Goal: Information Seeking & Learning: Learn about a topic

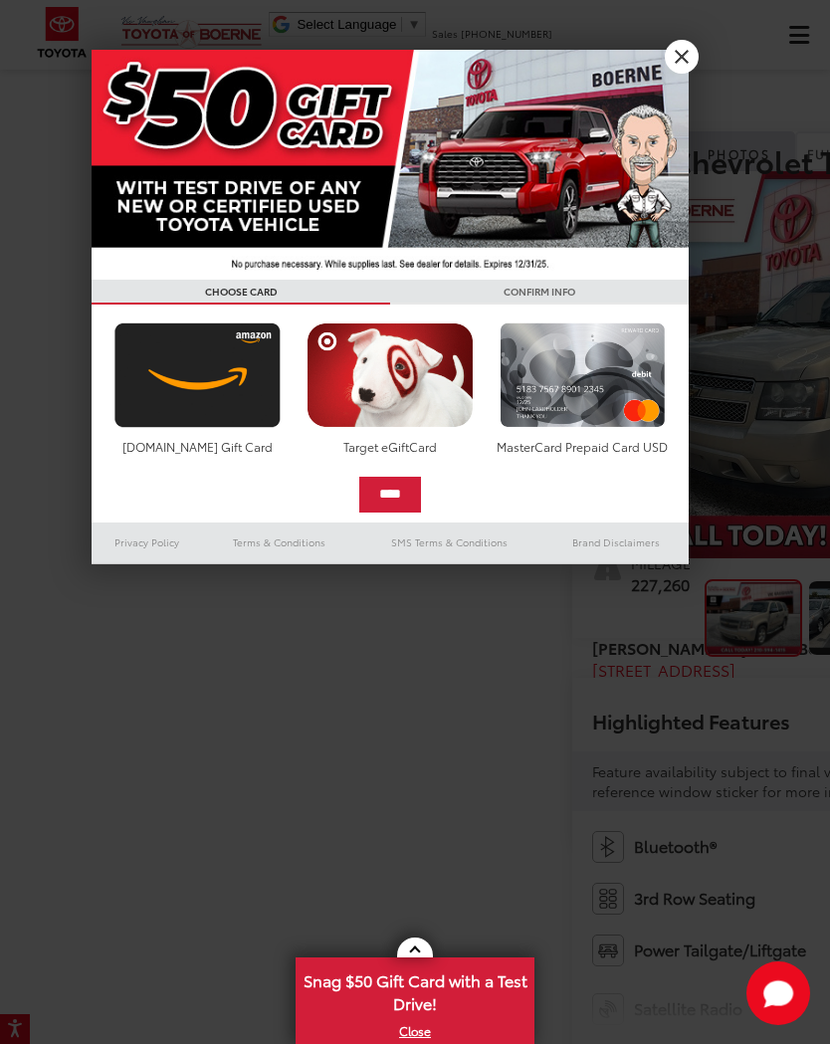
click at [680, 71] on link "X" at bounding box center [682, 57] width 34 height 34
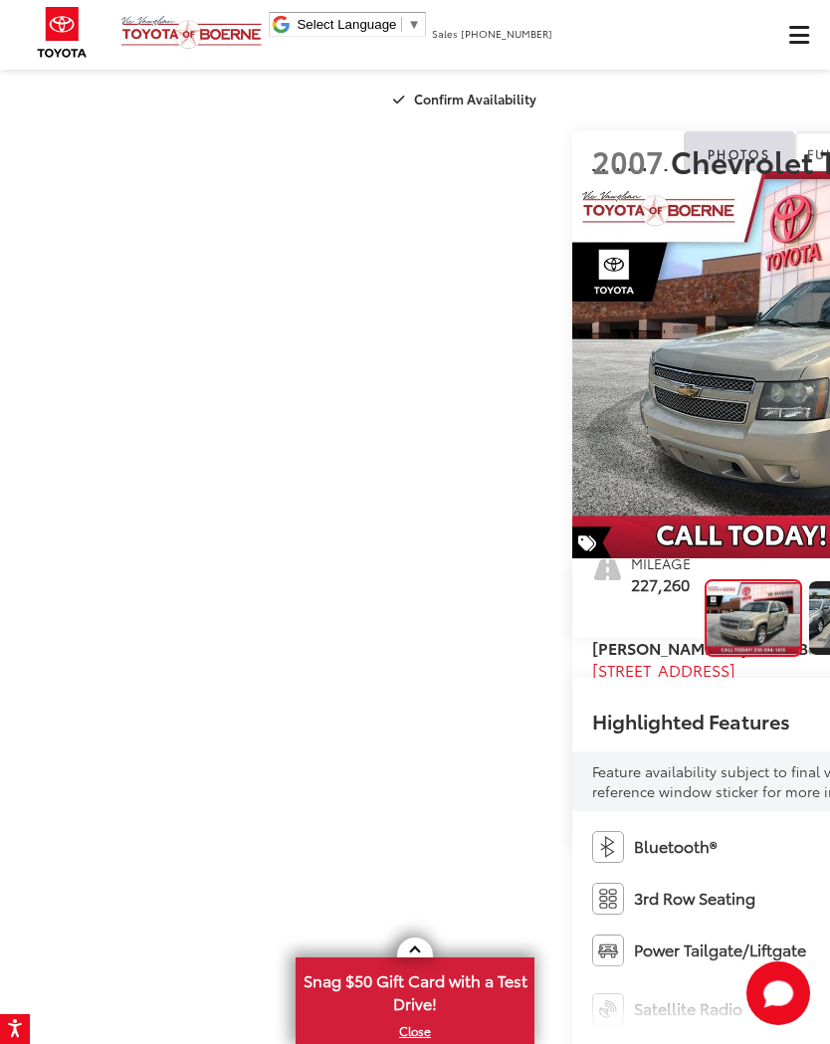
click at [682, 61] on div "New New Vehicles New Specials New Tundra Inventory Schedule Test Drive ToyotaCa…" at bounding box center [415, 35] width 830 height 70
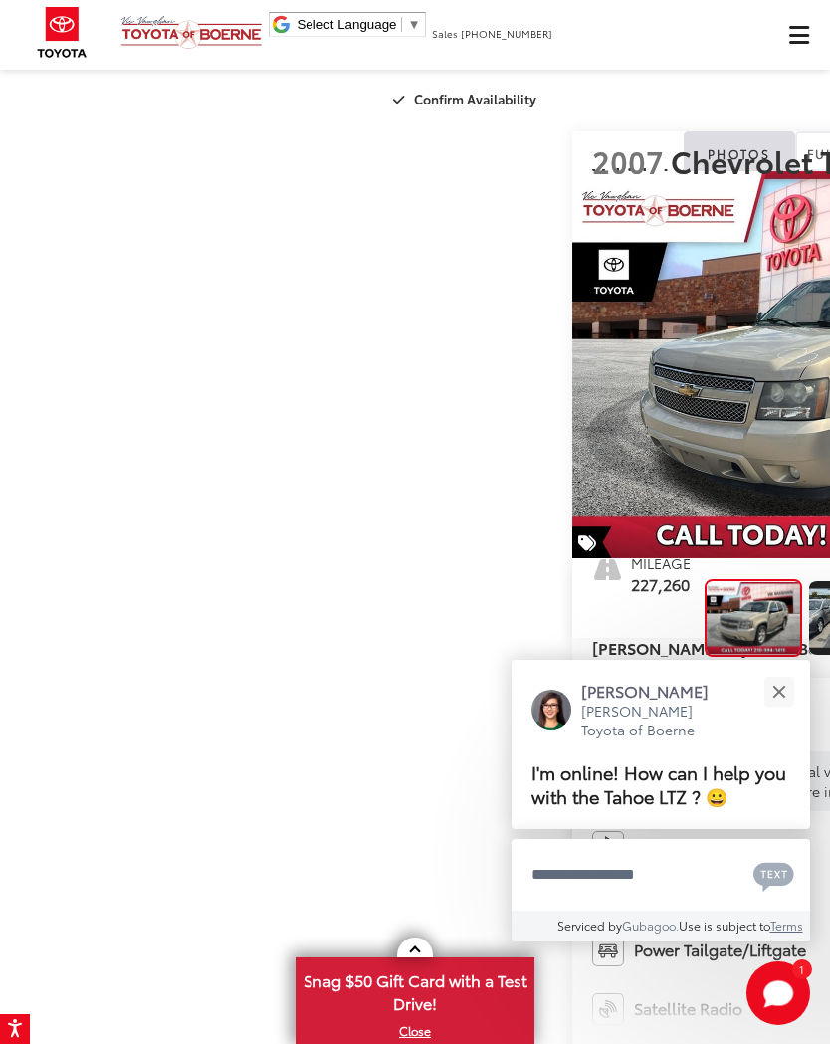
click at [776, 705] on button "Close" at bounding box center [779, 691] width 43 height 43
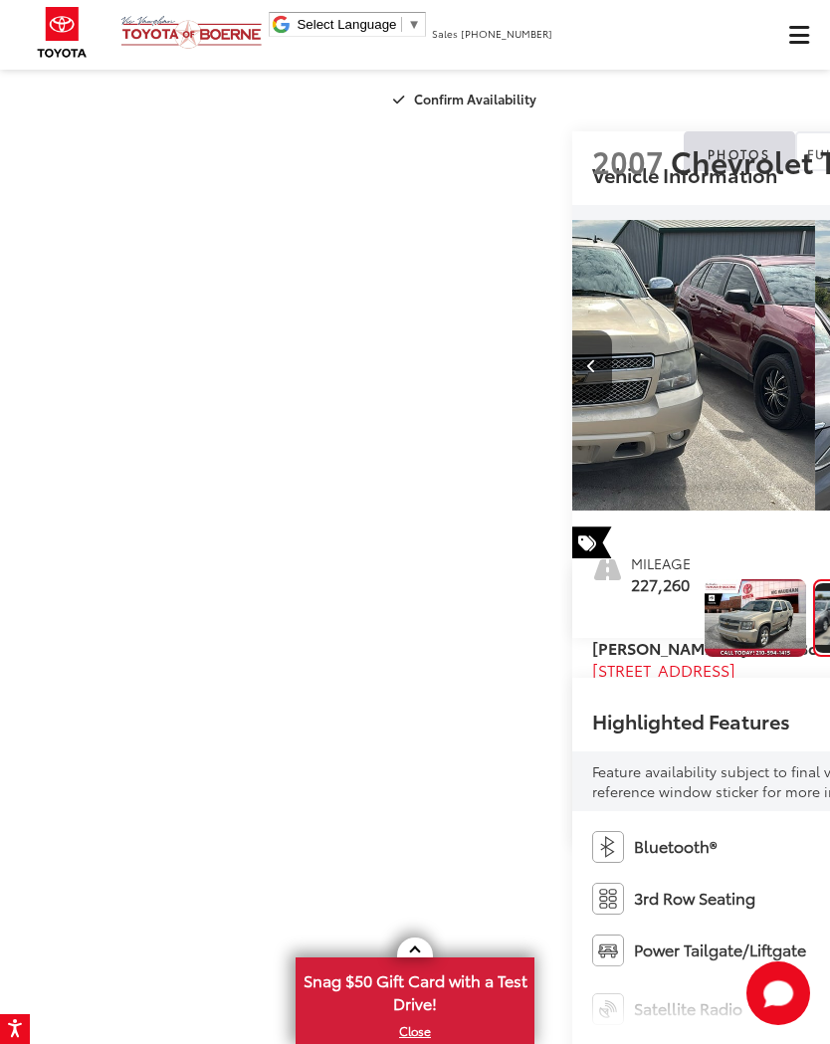
scroll to position [0, 830]
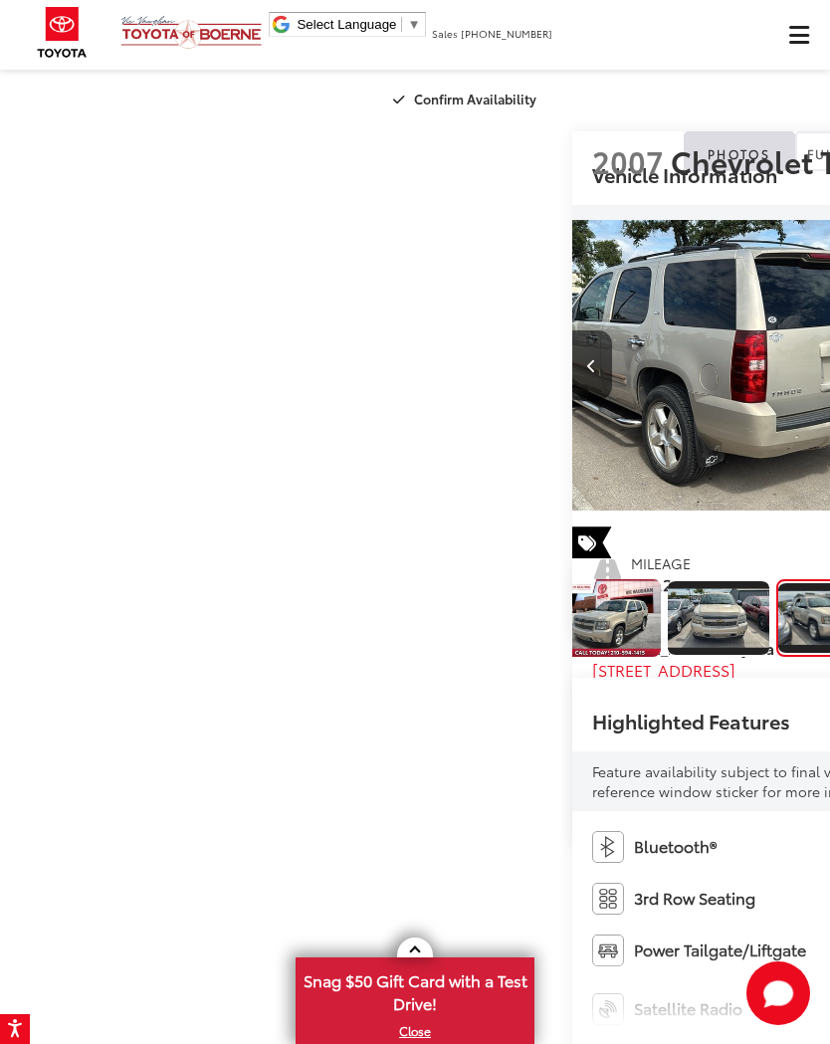
scroll to position [0, 1661]
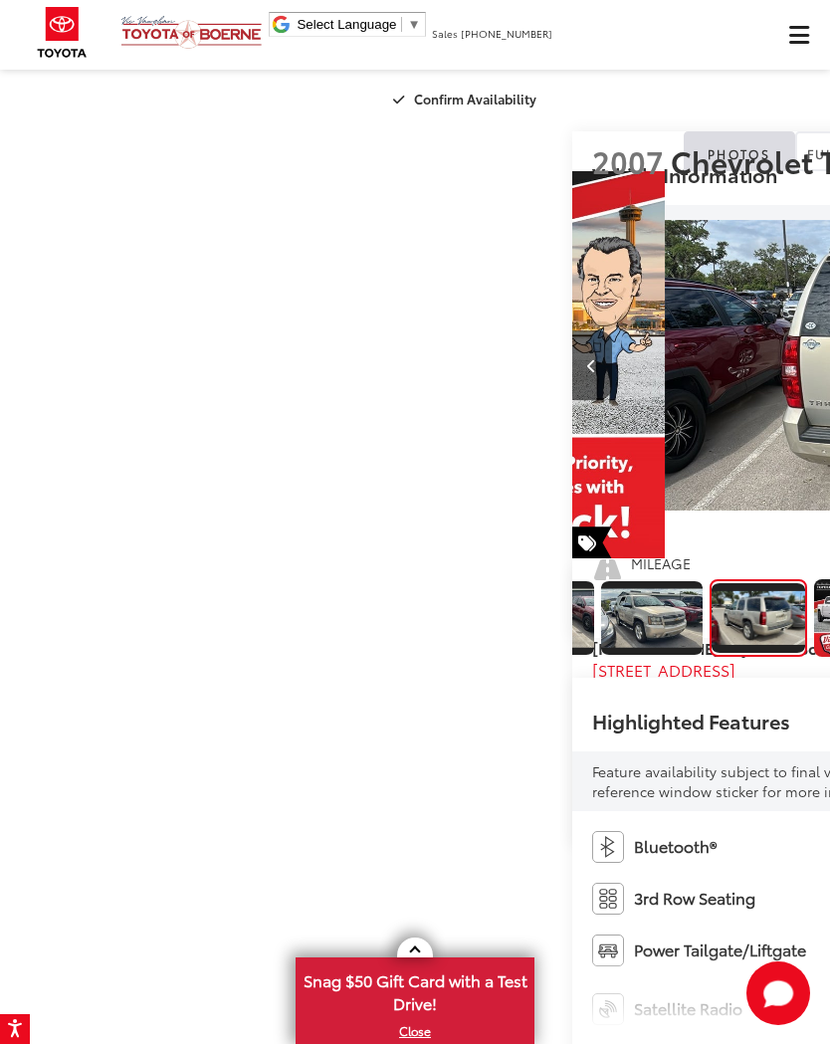
scroll to position [0, 321]
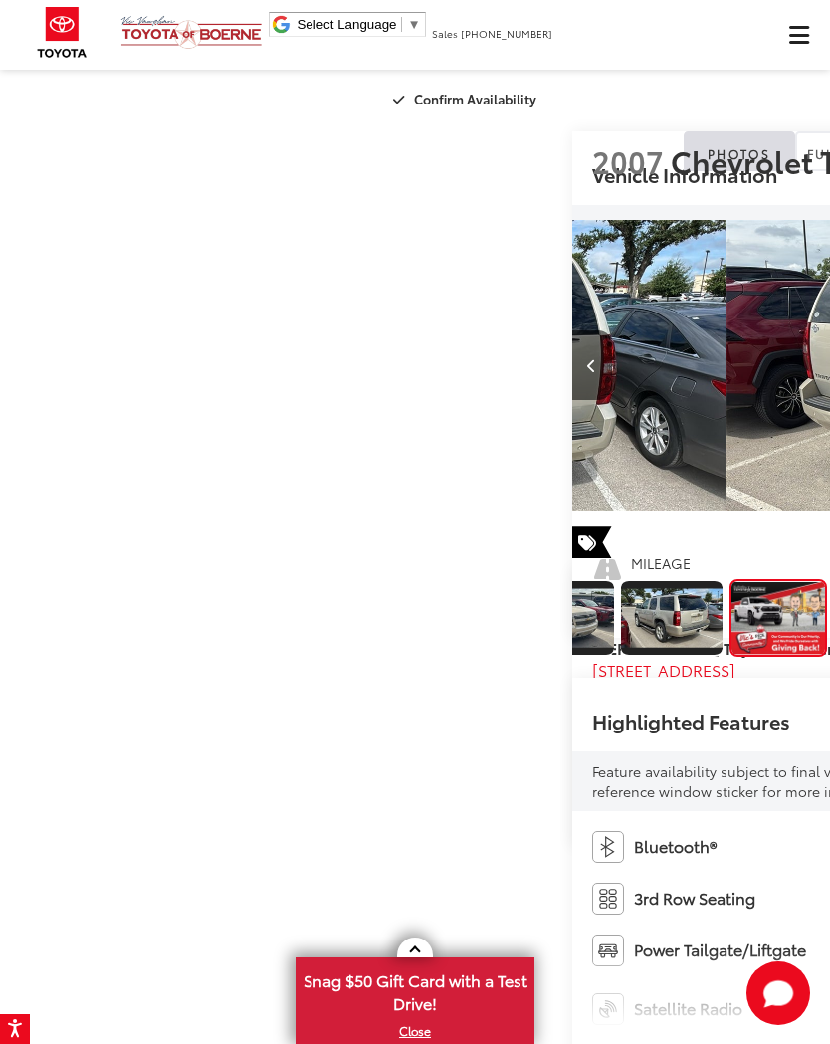
scroll to position [0, 3321]
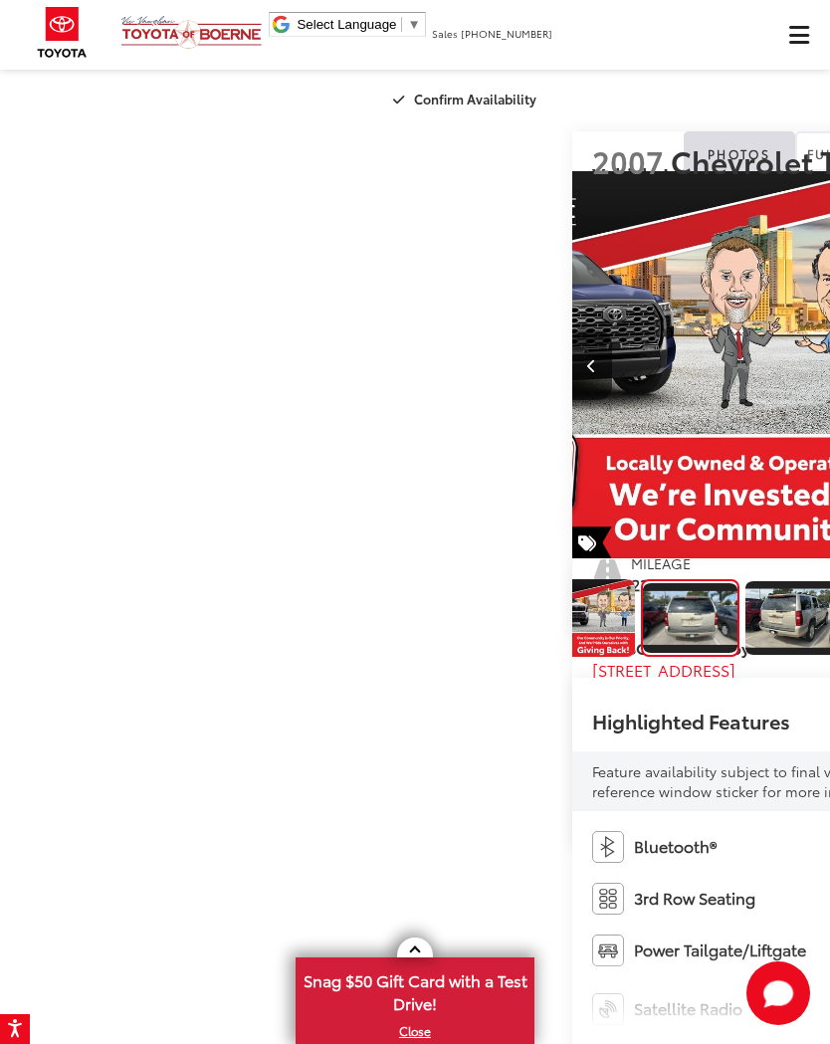
scroll to position [0, 4152]
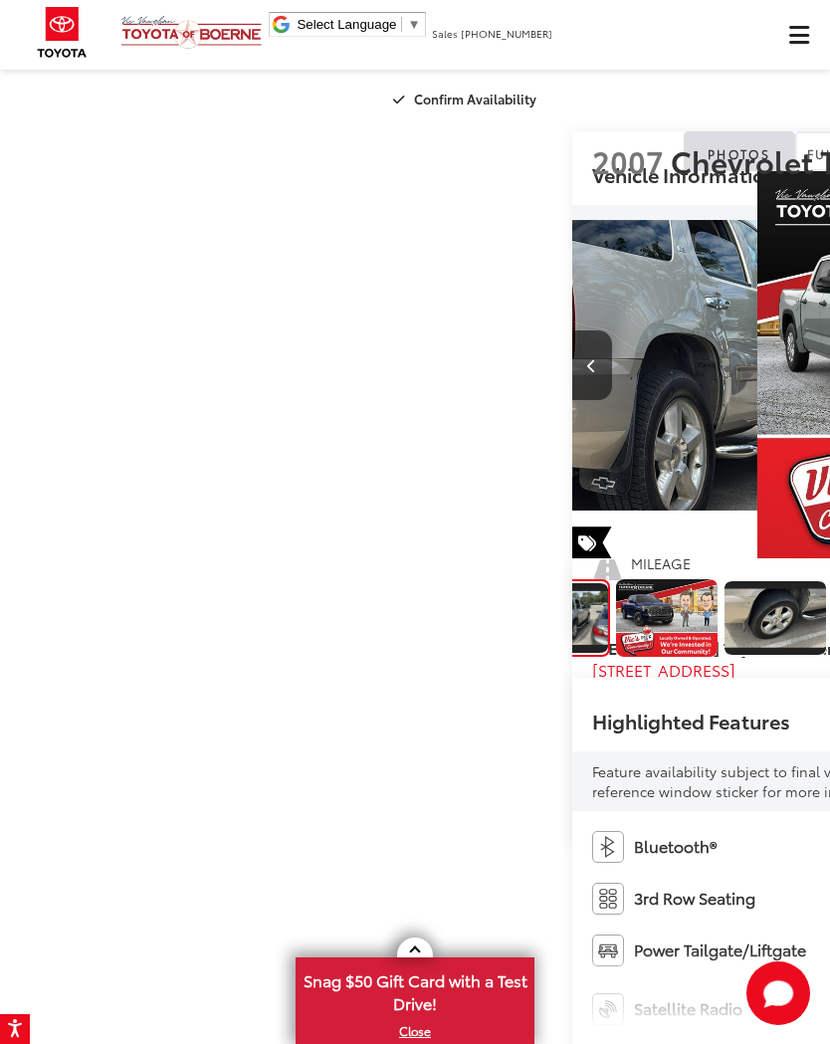
scroll to position [0, 4982]
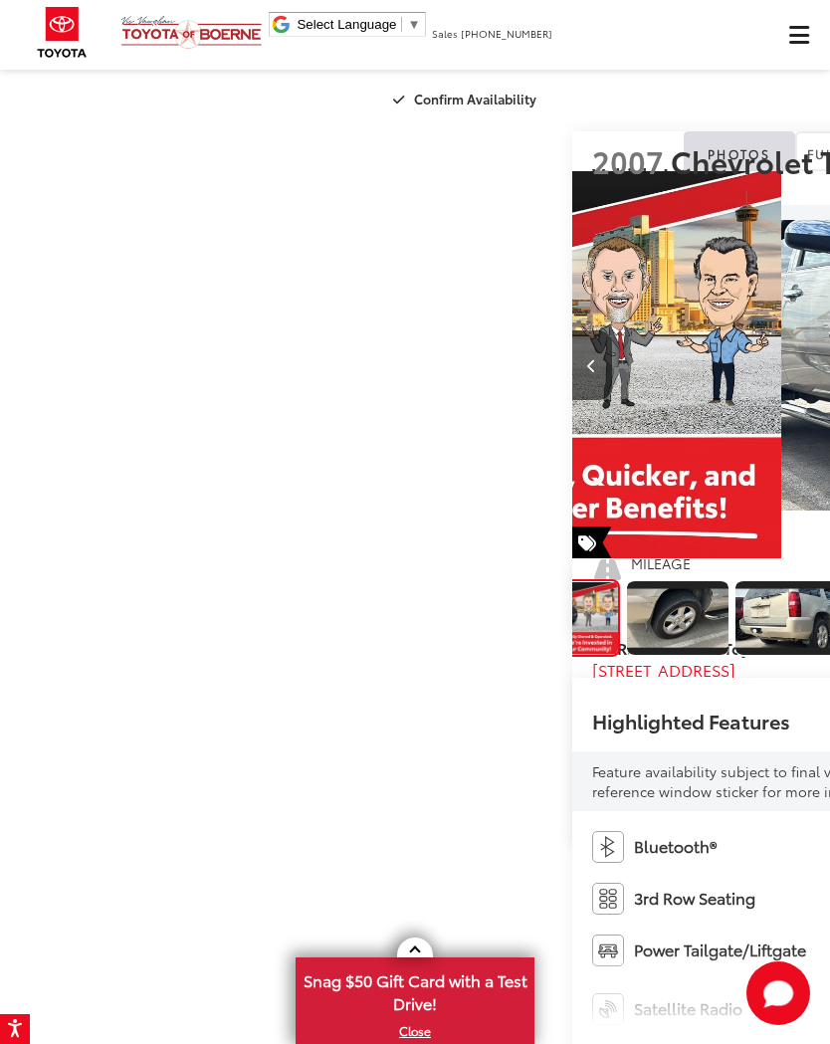
scroll to position [0, 5812]
